Goal: Information Seeking & Learning: Learn about a topic

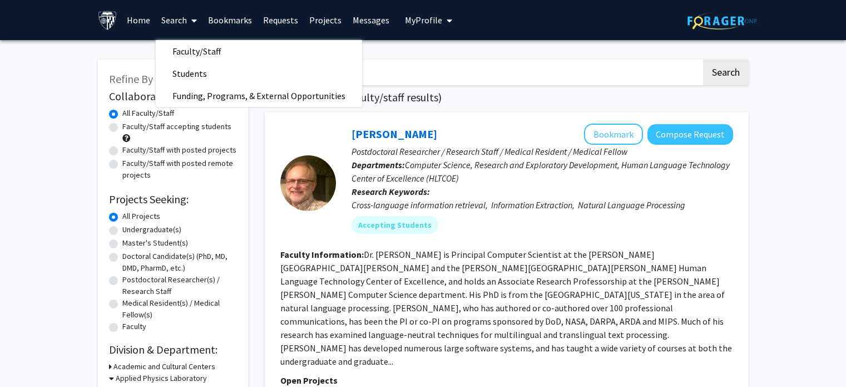
click at [202, 50] on span "Faculty/Staff" at bounding box center [197, 51] width 82 height 22
checkbox input "false"
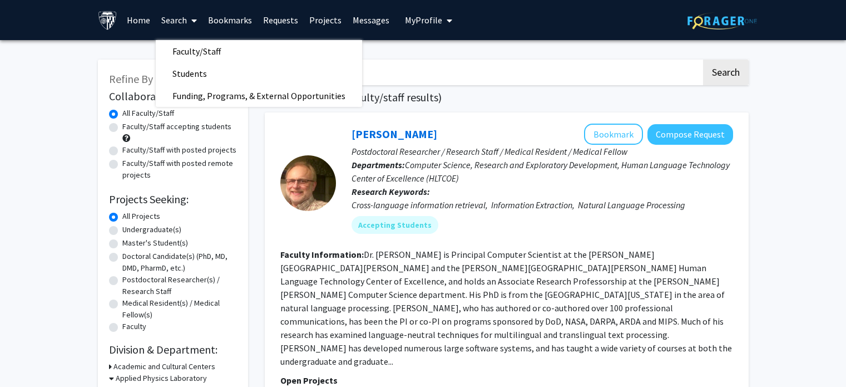
checkbox input "false"
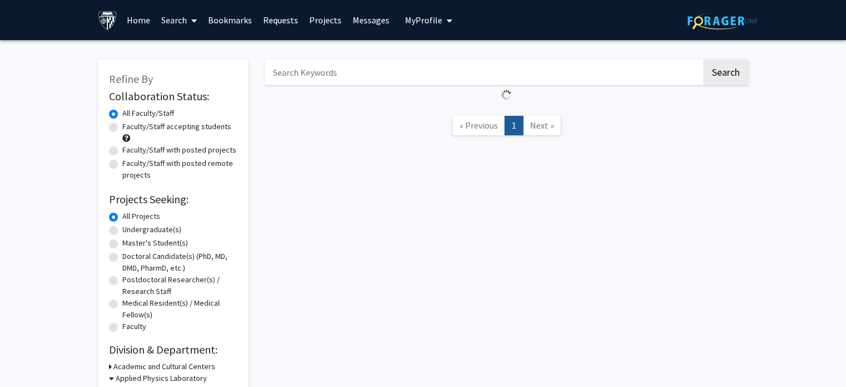
click at [189, 26] on span at bounding box center [192, 20] width 10 height 39
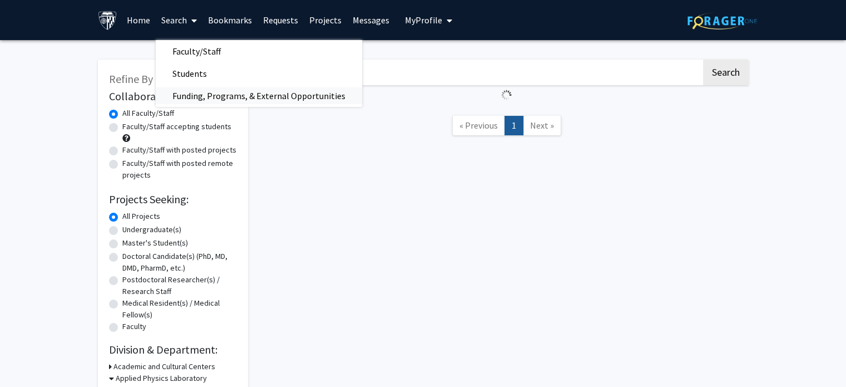
click at [231, 100] on span "Funding, Programs, & External Opportunities" at bounding box center [259, 96] width 206 height 22
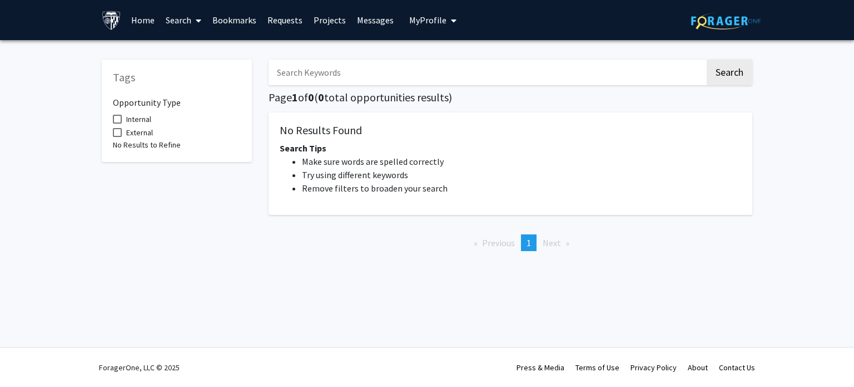
click at [194, 20] on span at bounding box center [196, 20] width 10 height 39
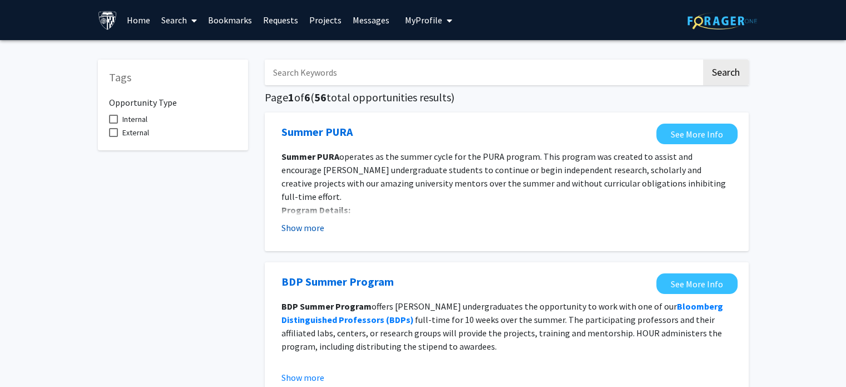
click at [300, 229] on button "Show more" at bounding box center [302, 227] width 43 height 13
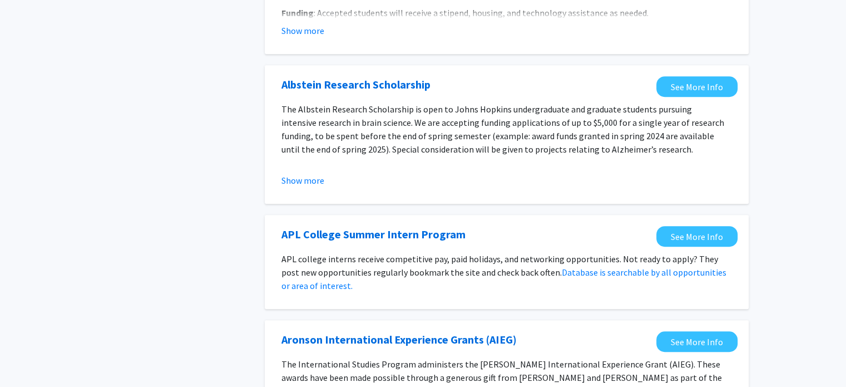
scroll to position [740, 0]
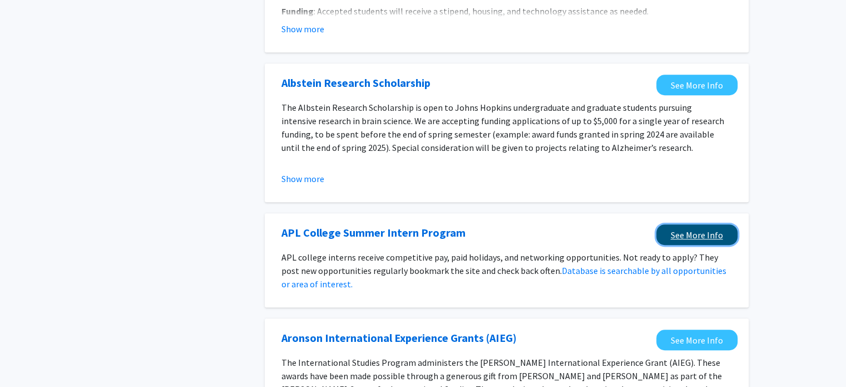
click at [694, 224] on link "See More Info" at bounding box center [696, 234] width 81 height 21
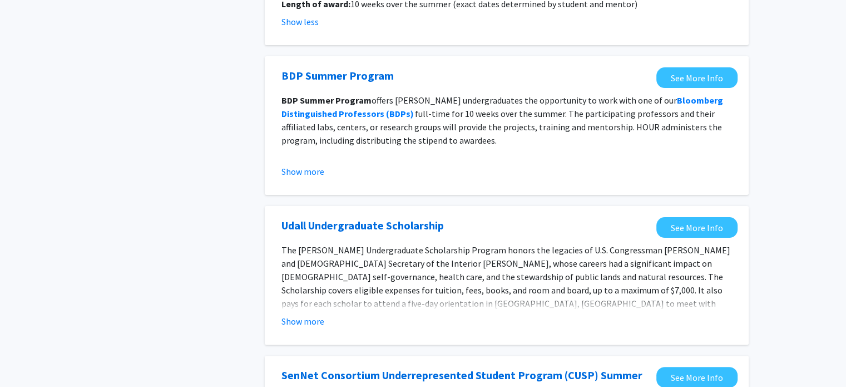
scroll to position [0, 0]
